Goal: Navigation & Orientation: Find specific page/section

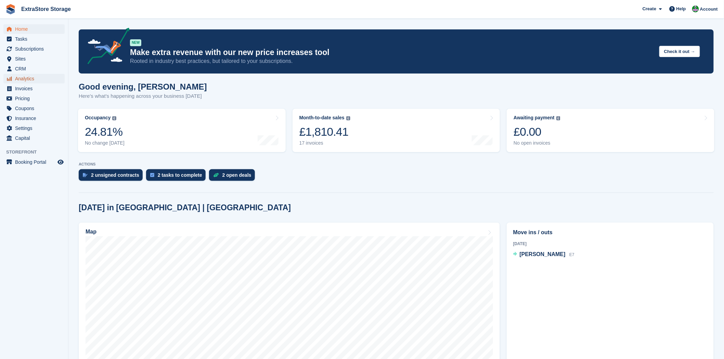
click at [28, 78] on span "Analytics" at bounding box center [35, 79] width 41 height 10
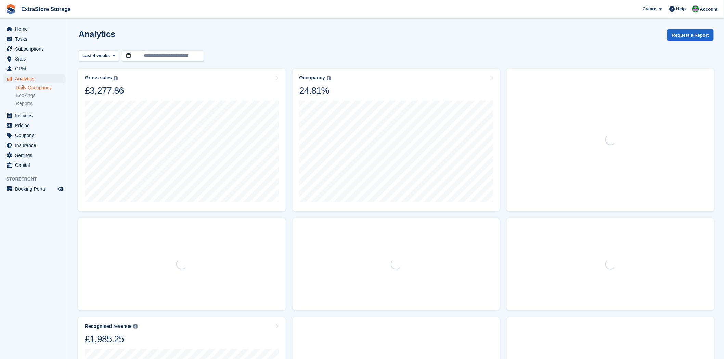
click at [35, 90] on link "Daily Occupancy" at bounding box center [40, 87] width 49 height 6
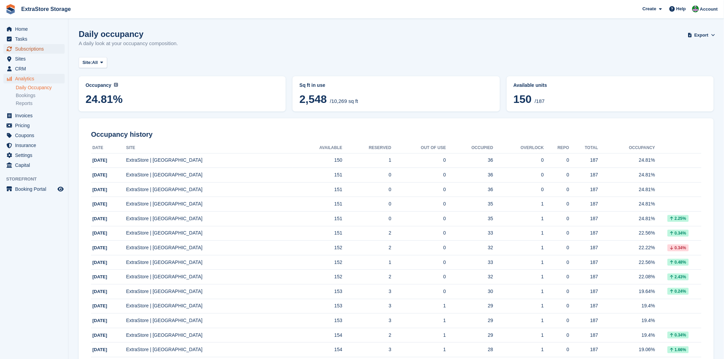
click at [29, 50] on span "Subscriptions" at bounding box center [35, 49] width 41 height 10
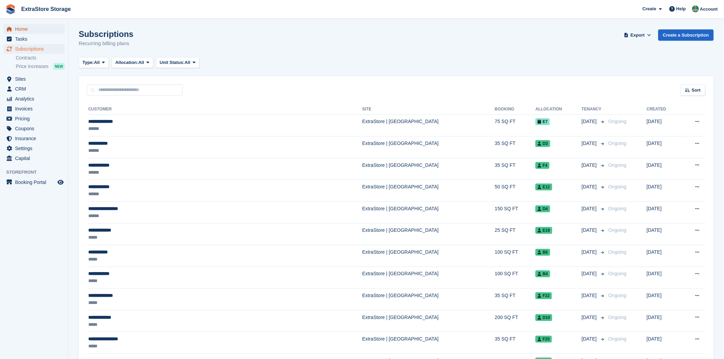
click at [27, 26] on span "Home" at bounding box center [35, 29] width 41 height 10
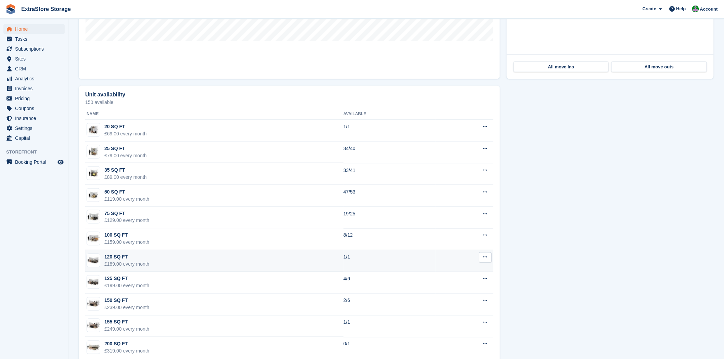
scroll to position [337, 0]
